Goal: Find specific fact: Find specific fact

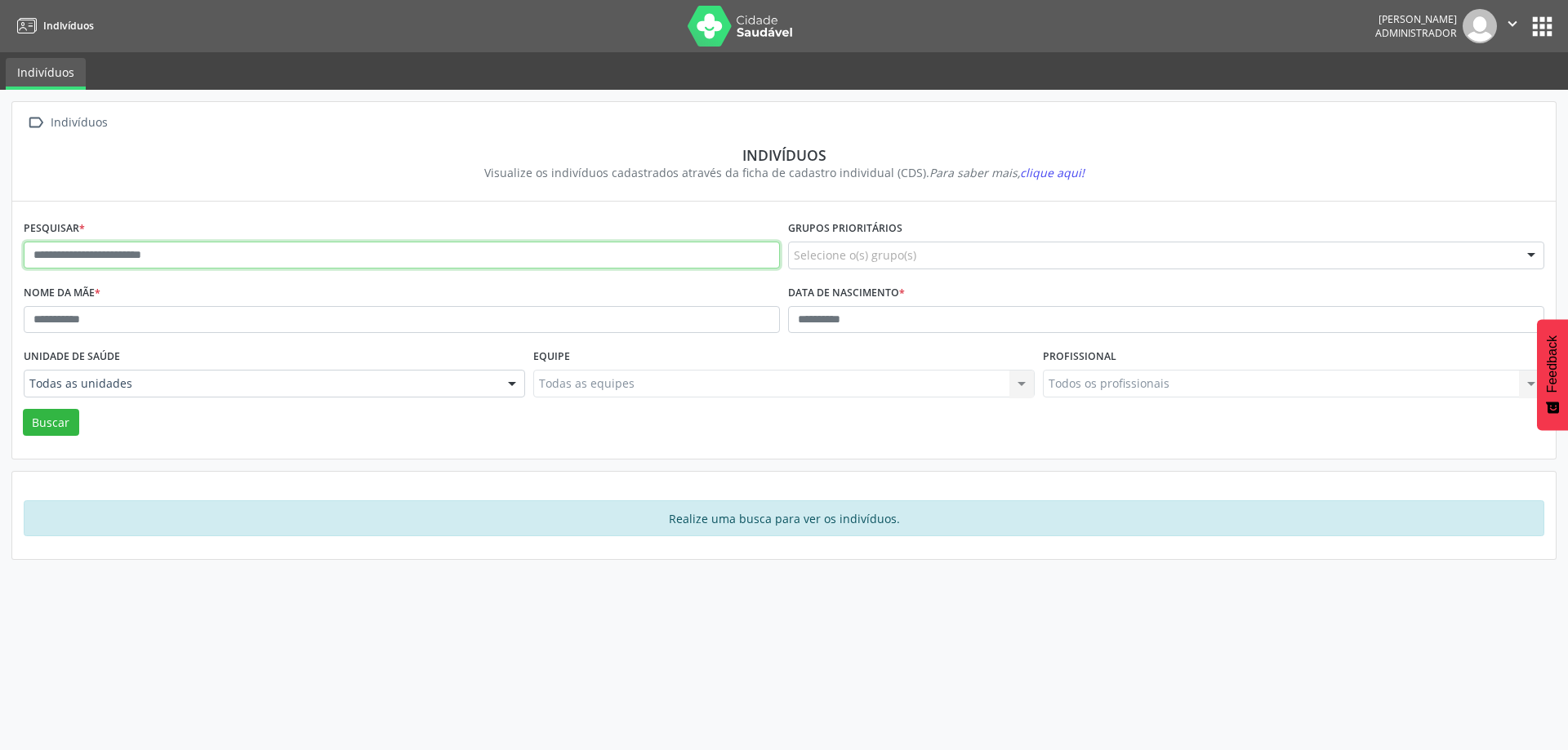
click at [632, 256] on input "text" at bounding box center [402, 255] width 756 height 28
type input "******"
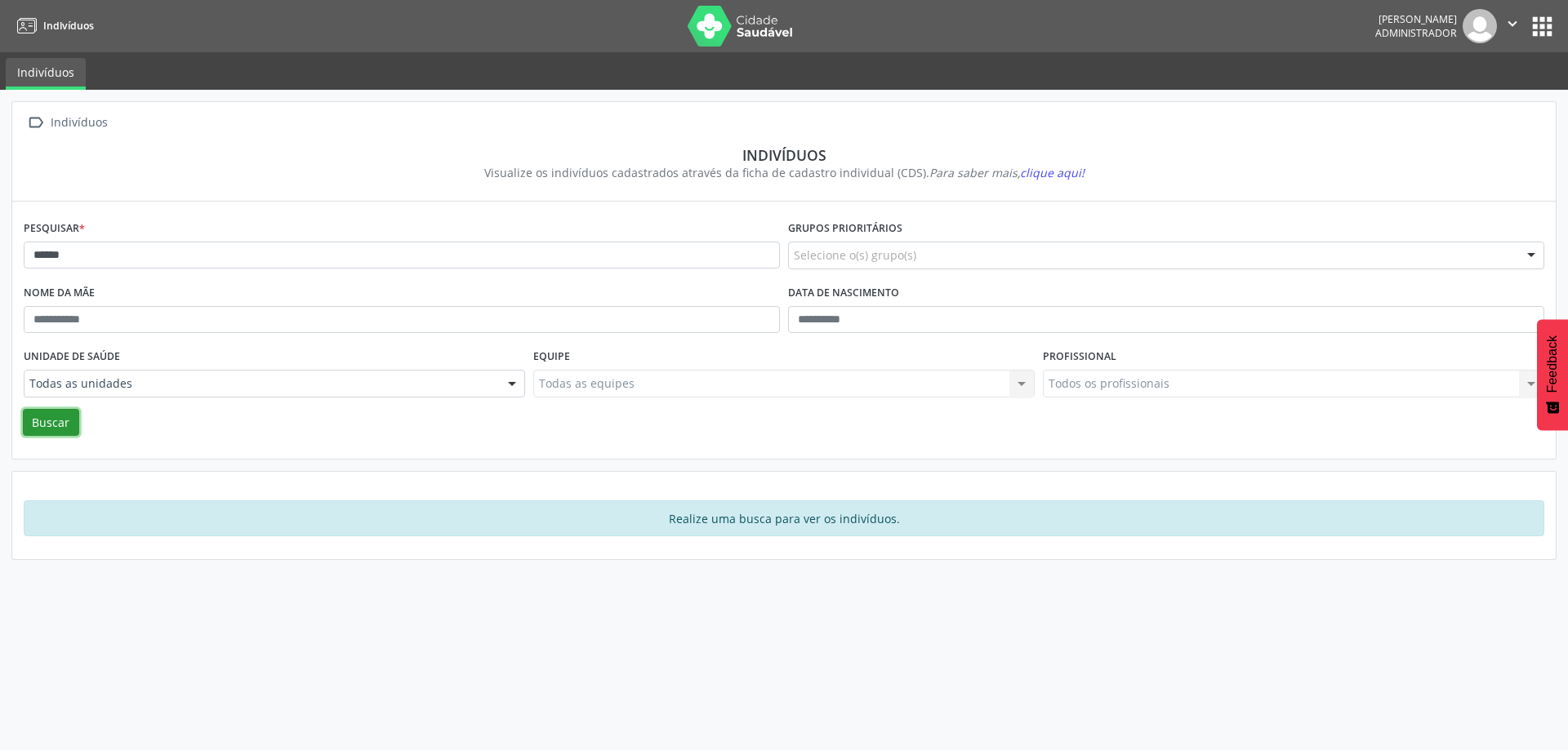
click at [57, 426] on button "Buscar" at bounding box center [51, 422] width 56 height 28
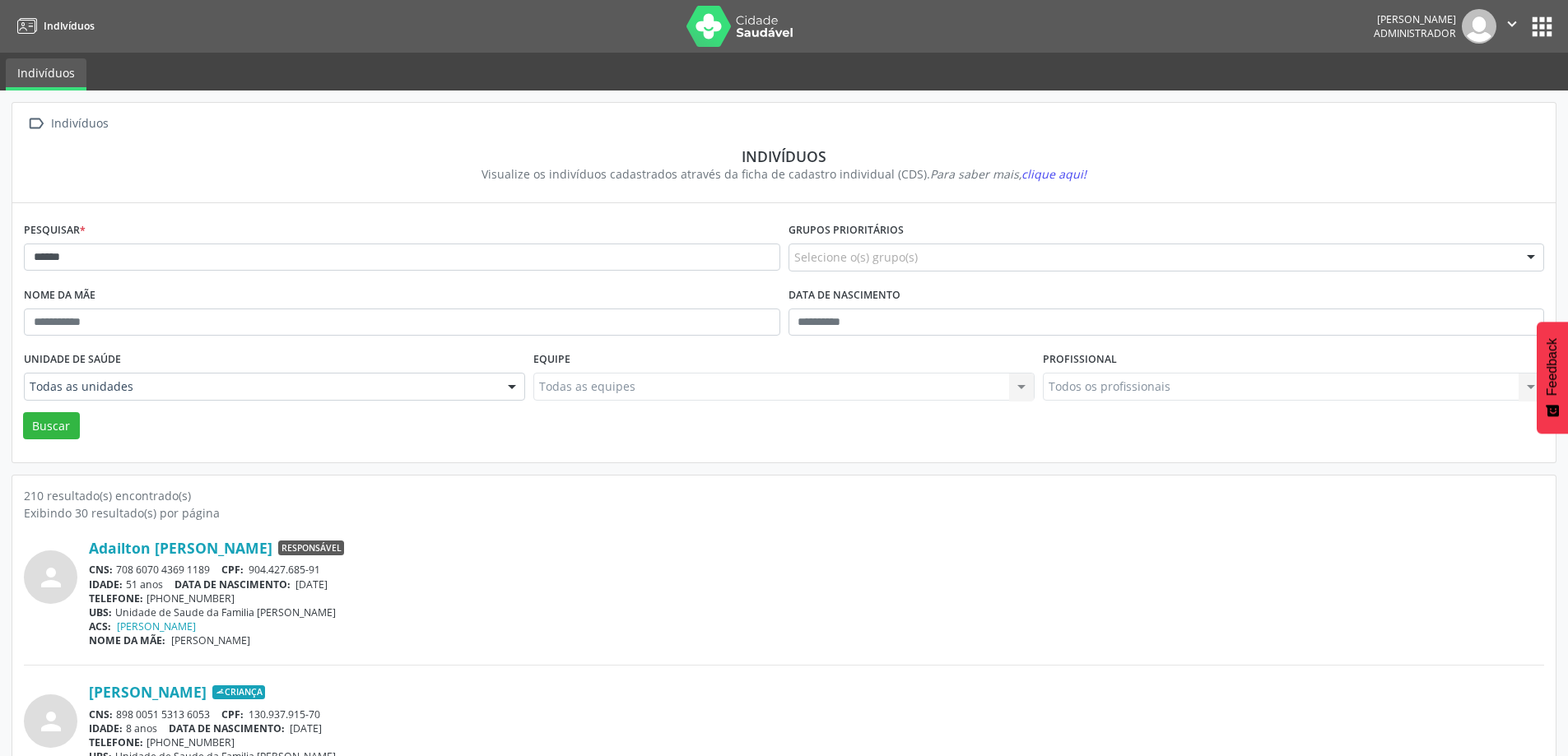
drag, startPoint x: 118, startPoint y: 570, endPoint x: 214, endPoint y: 568, distance: 96.0
click at [214, 568] on div "CNS: 708 6070 4369 1189 CPF: 904.427.685-91" at bounding box center [816, 570] width 1455 height 14
copy div "708 6070 4369 1189"
click at [1544, 35] on button "apps" at bounding box center [1542, 27] width 29 height 29
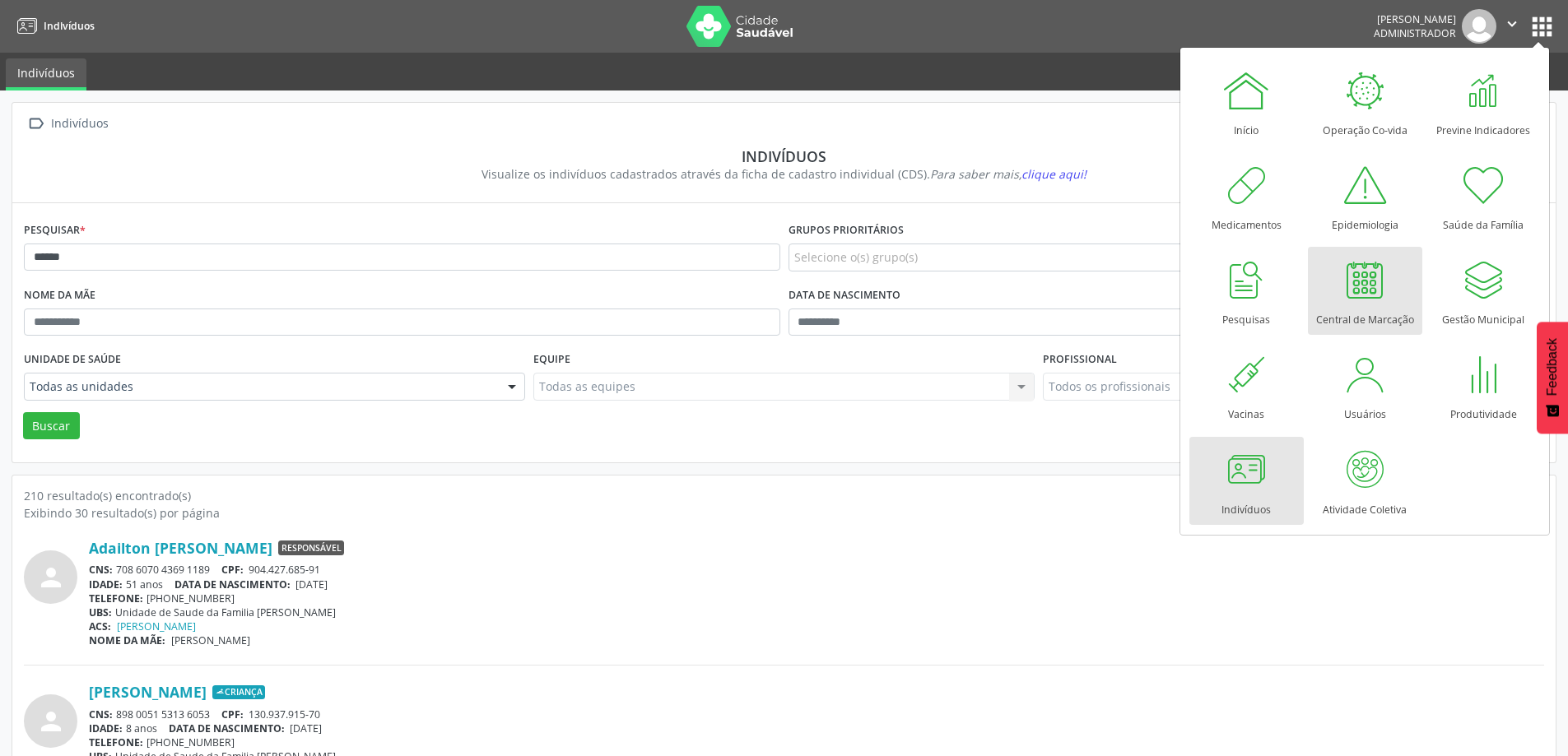
click at [1377, 292] on div at bounding box center [1364, 279] width 49 height 49
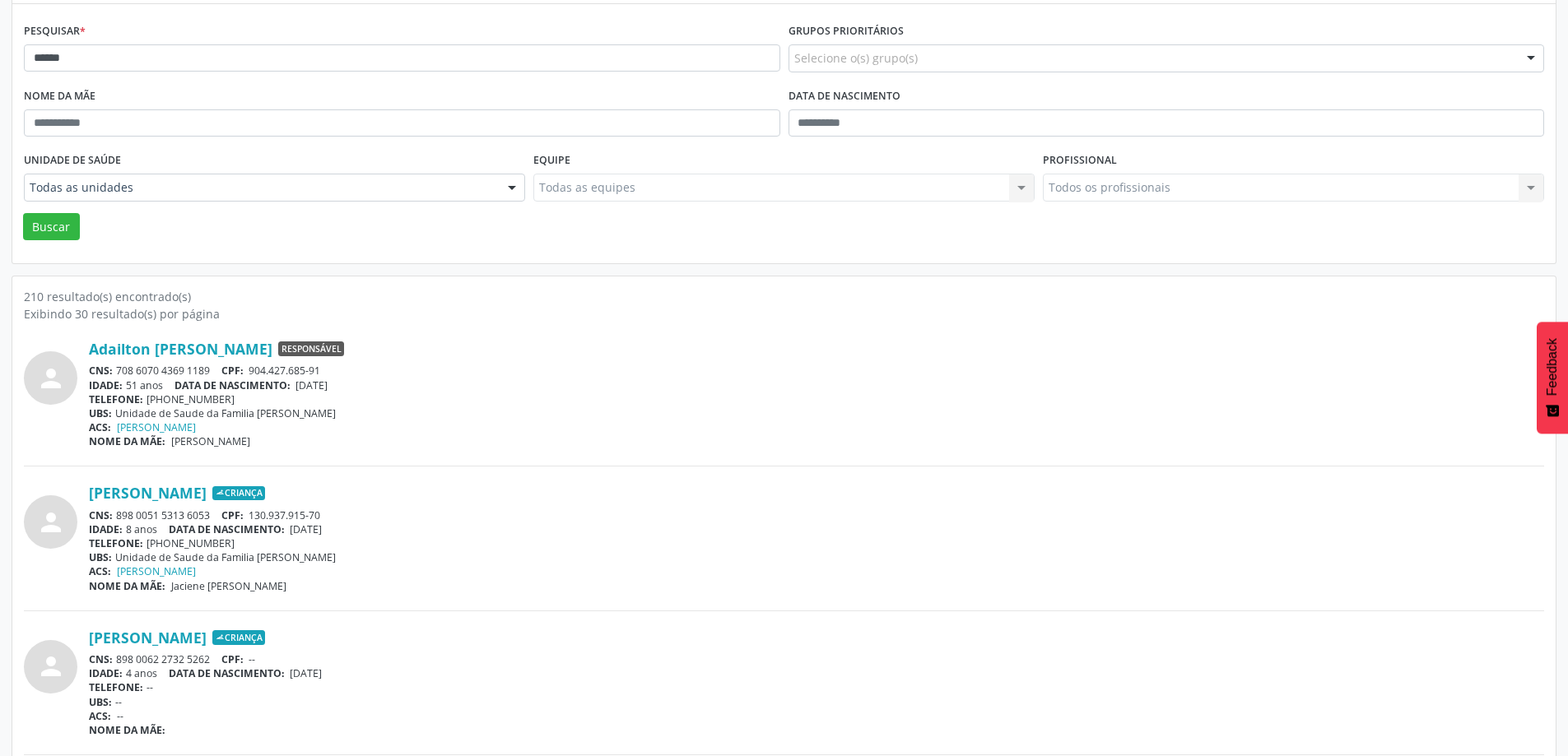
scroll to position [202, 0]
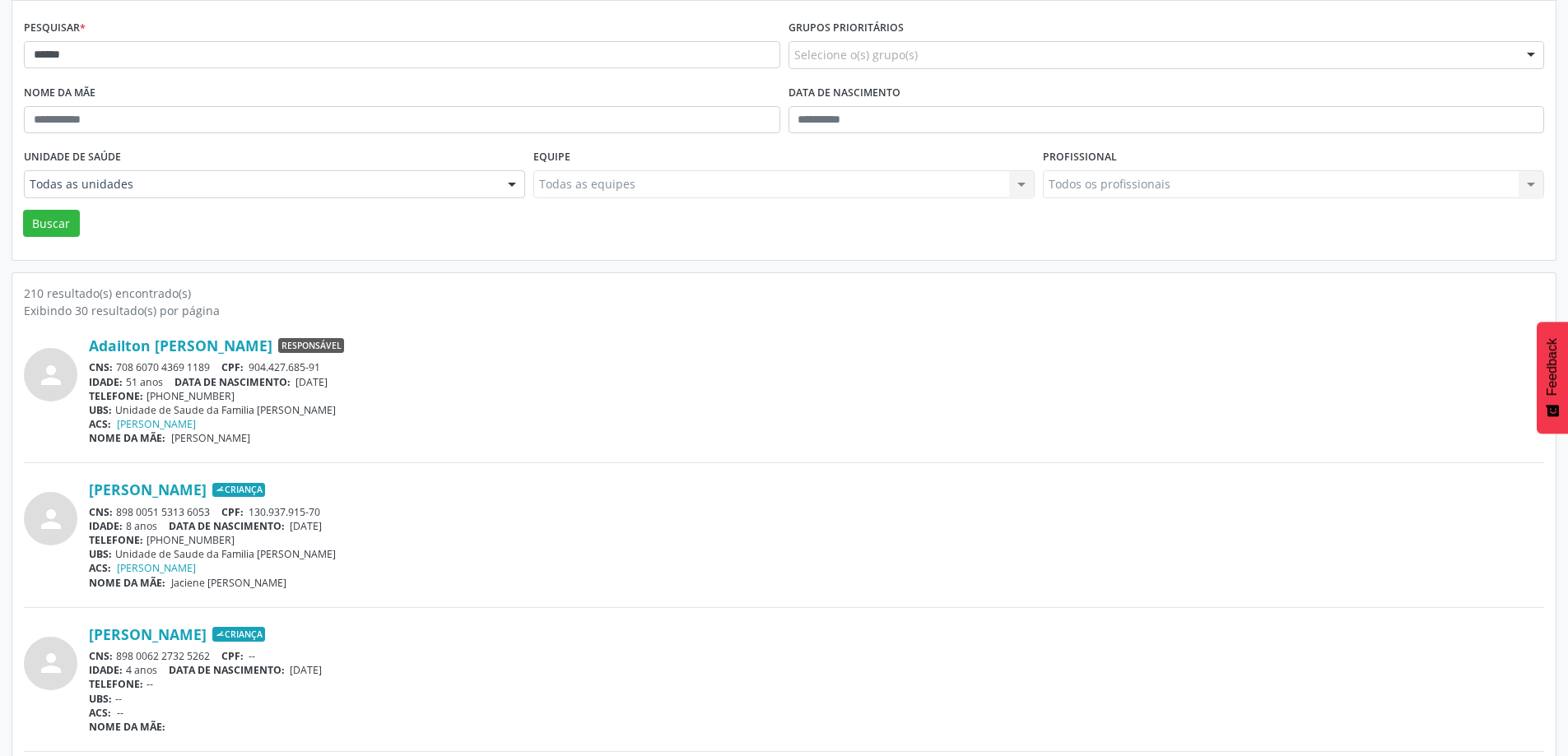
drag, startPoint x: 116, startPoint y: 514, endPoint x: 211, endPoint y: 514, distance: 95.0
click at [211, 514] on div "CNS: 898 0051 5313 6053 CPF: 130.937.915-70" at bounding box center [816, 513] width 1455 height 14
copy div "898 0051 5313 6053"
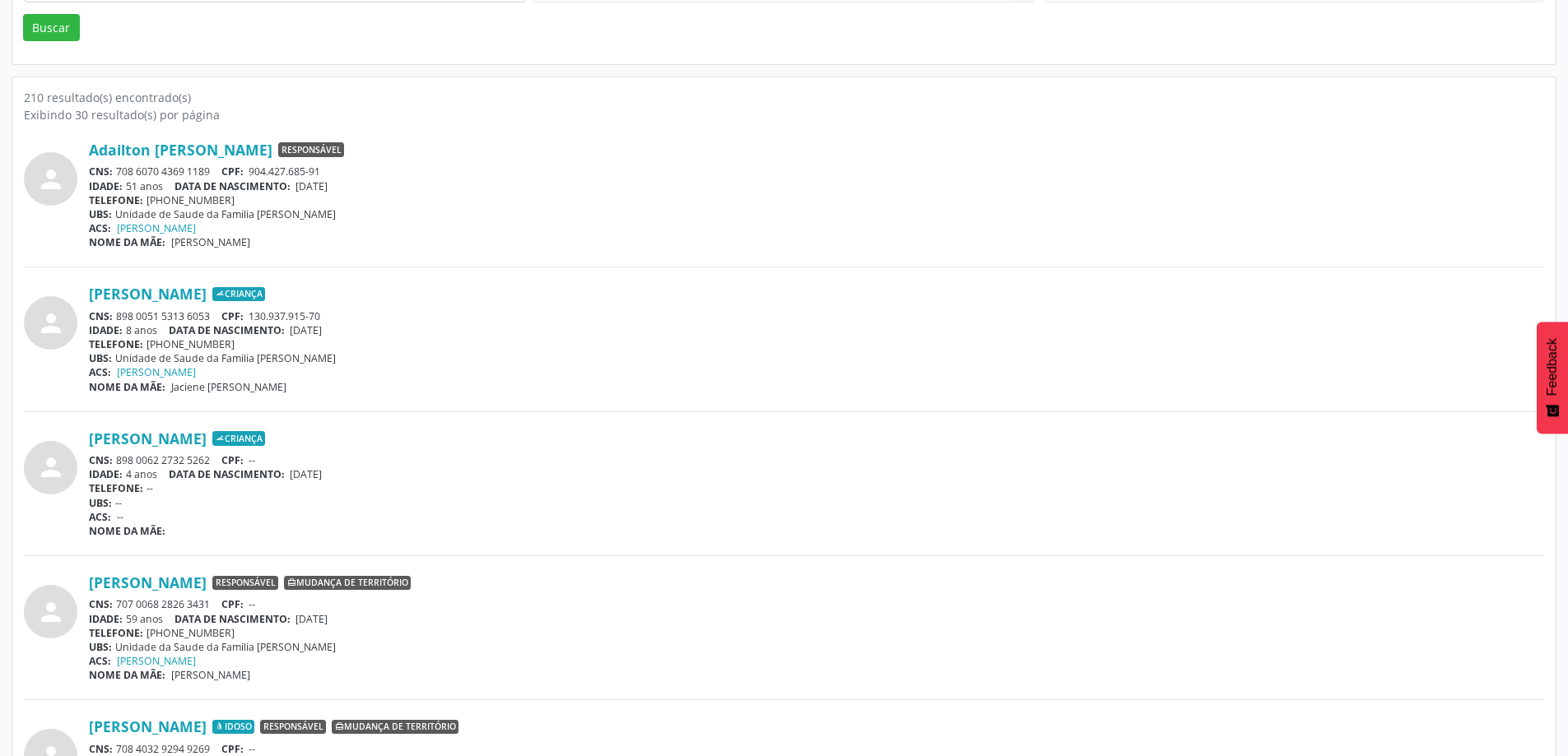
scroll to position [401, 0]
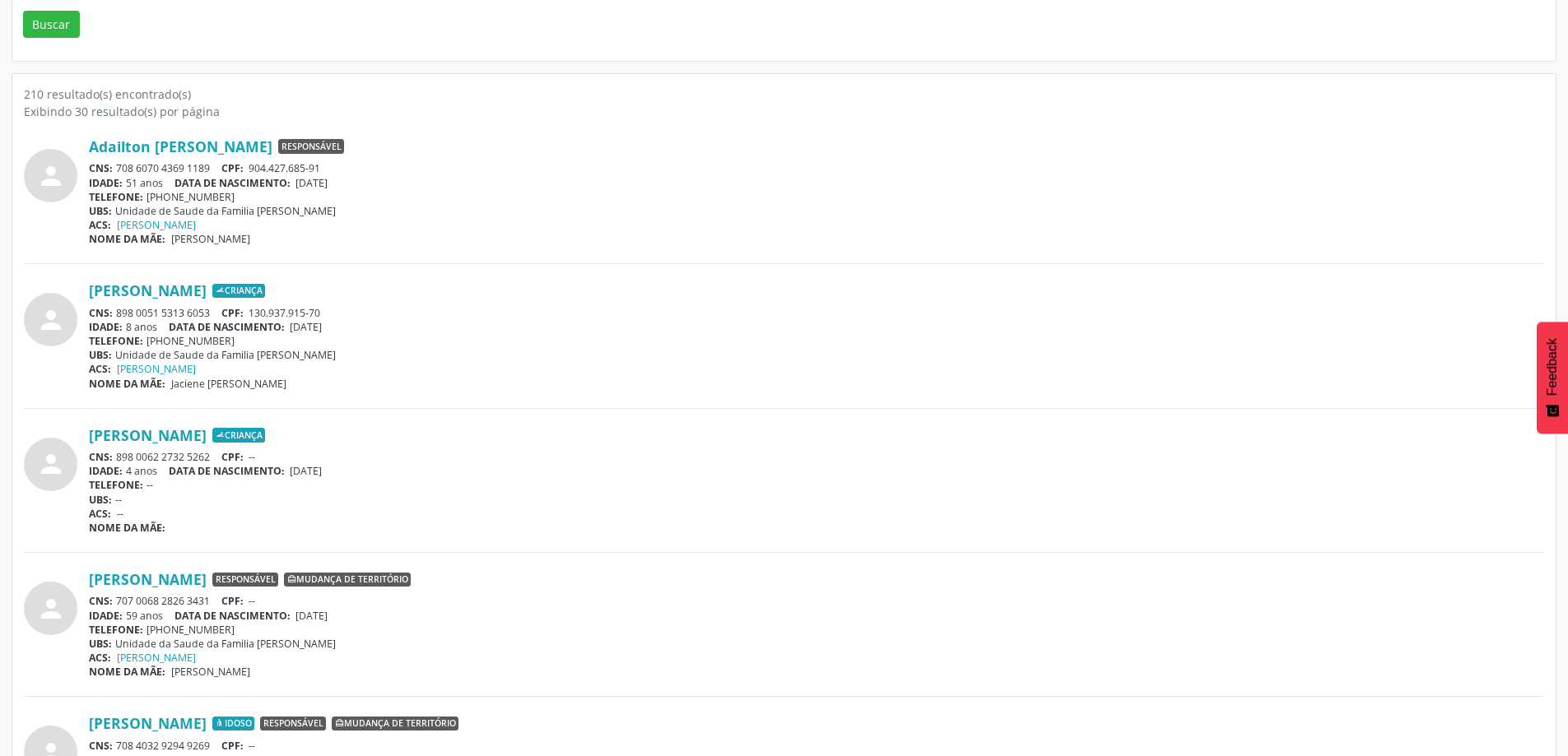
drag, startPoint x: 117, startPoint y: 458, endPoint x: 210, endPoint y: 457, distance: 93.0
click at [210, 457] on div "CNS: 898 0062 2732 5262 CPF: --" at bounding box center [816, 457] width 1455 height 14
copy div "898 0062 2732 5262"
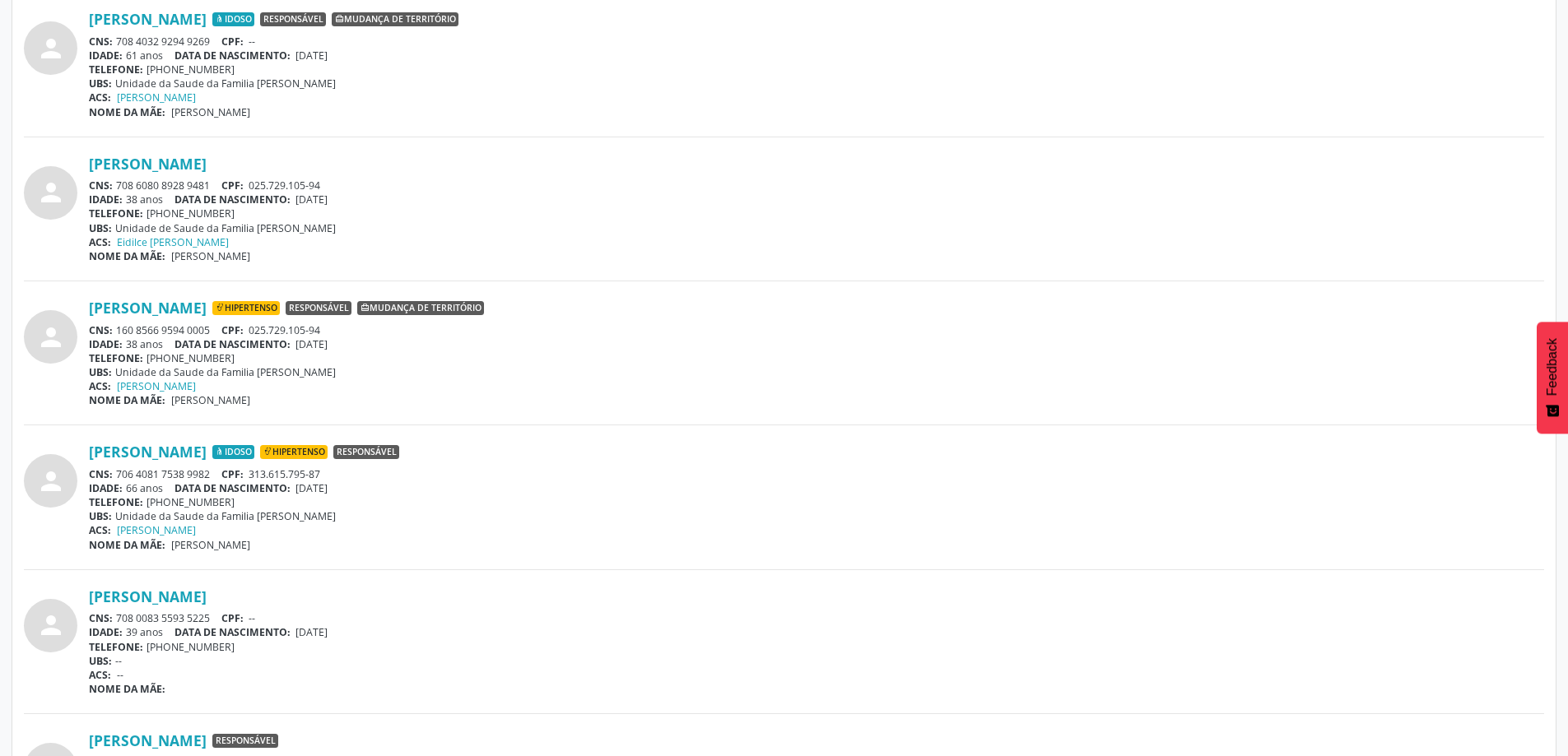
scroll to position [1107, 0]
drag, startPoint x: 117, startPoint y: 328, endPoint x: 212, endPoint y: 327, distance: 95.0
click at [212, 327] on div "CNS: 160 8566 9594 0005 CPF: 025.729.105-94" at bounding box center [816, 329] width 1455 height 14
copy div "160 8566 9594 0005"
